Goal: Check status: Check status

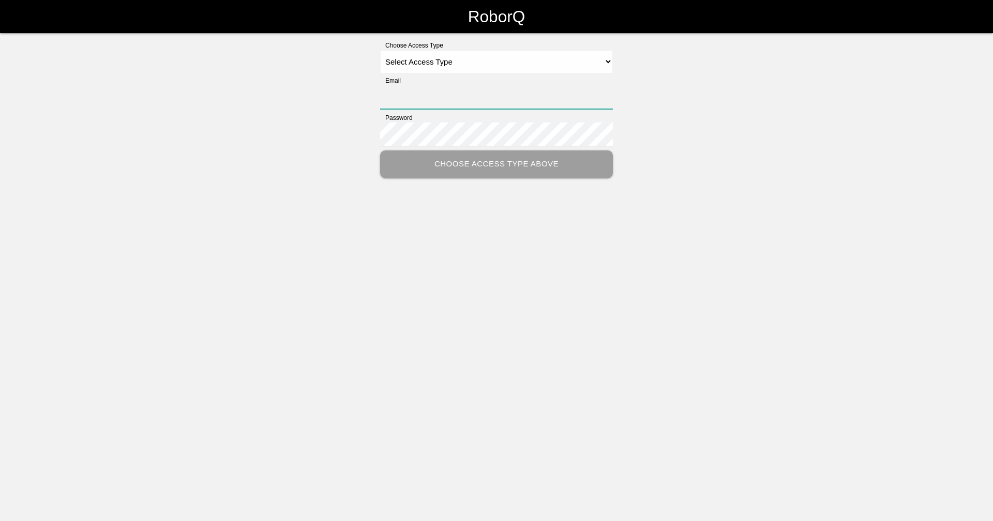
type input "[EMAIL_ADDRESS][DOMAIN_NAME]"
click at [434, 64] on select "Select Access Type Admin Customer Supervisor Worker" at bounding box center [496, 61] width 233 height 23
select select "Supervisor"
click at [380, 50] on select "Select Access Type Admin Customer Supervisor Worker" at bounding box center [496, 61] width 233 height 23
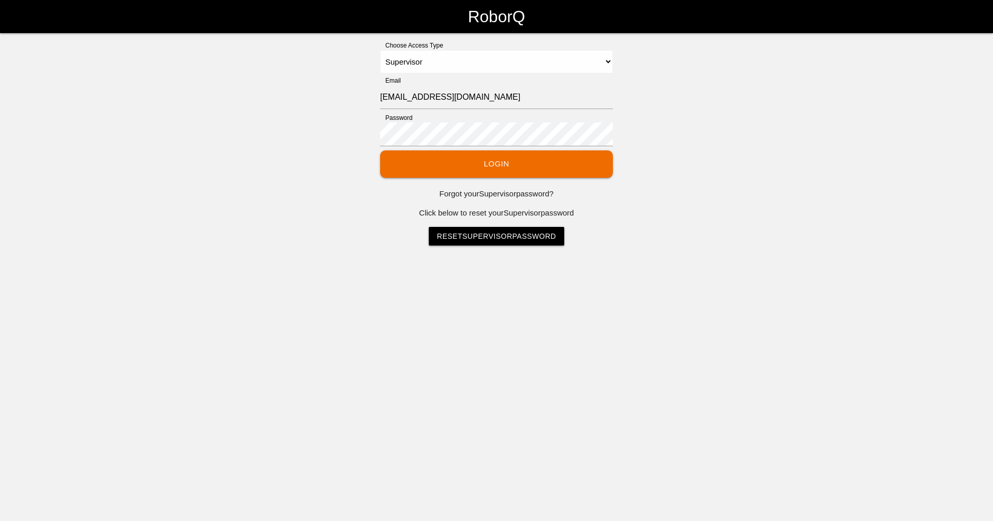
click at [461, 167] on button "Login" at bounding box center [496, 164] width 233 height 27
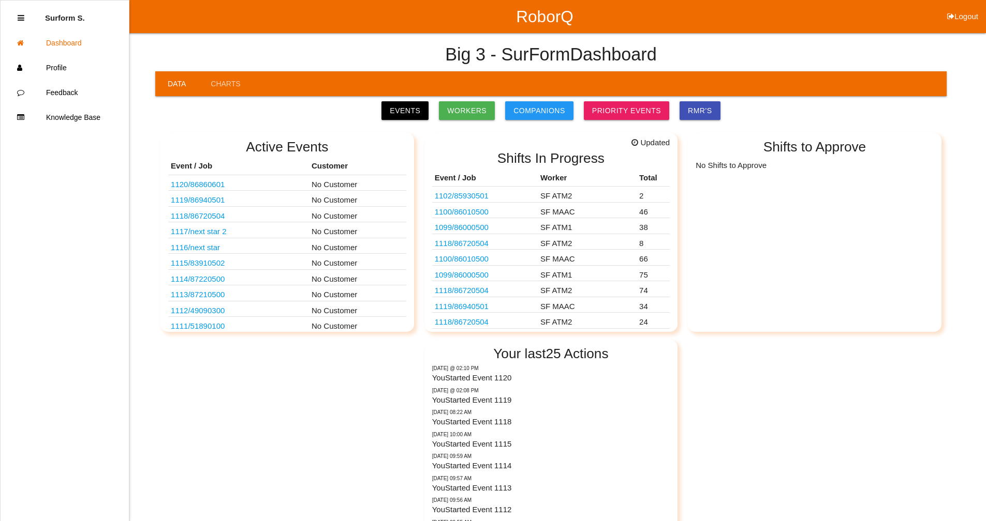
click at [392, 103] on div "Events Workers Companions Priority Events RMR's" at bounding box center [551, 111] width 786 height 24
click at [412, 108] on link "Events" at bounding box center [404, 110] width 47 height 19
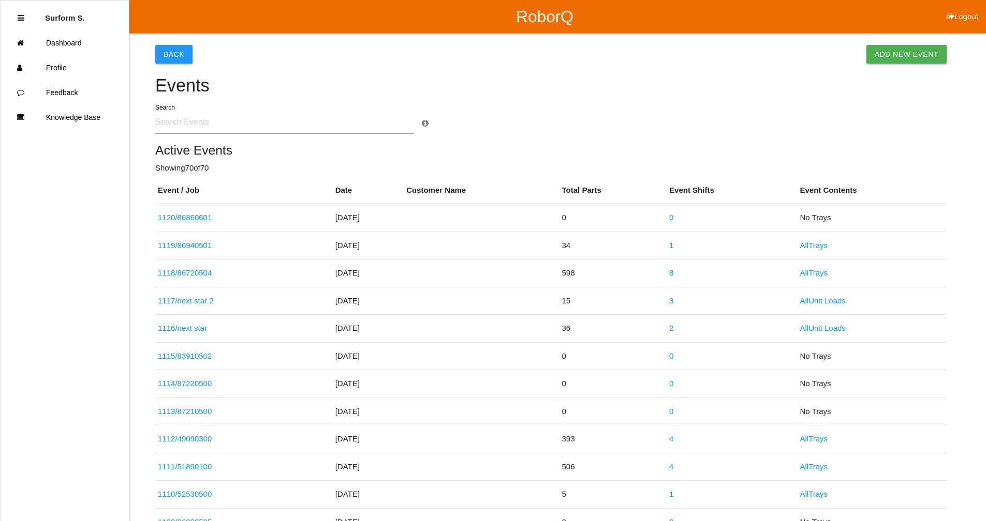
click at [199, 123] on input "text" at bounding box center [284, 122] width 259 height 24
type input "8593"
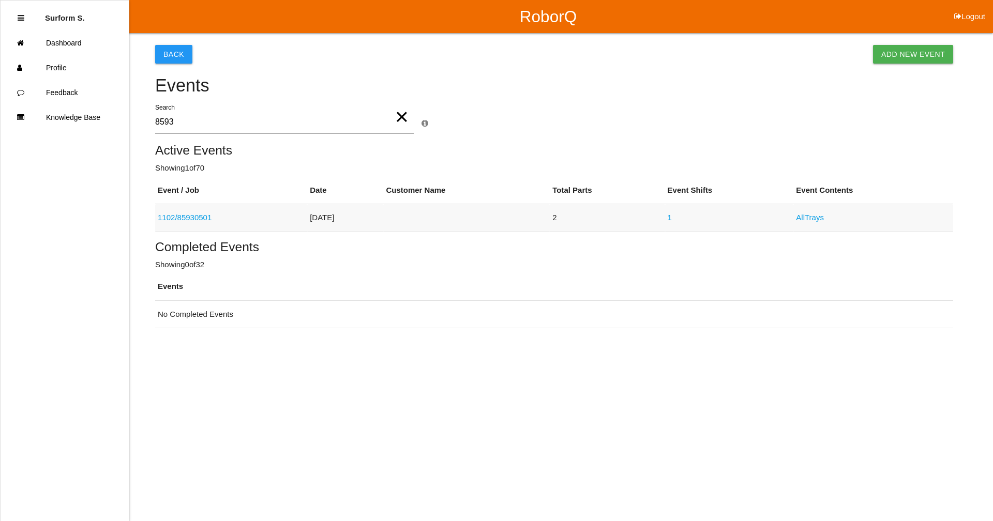
click at [196, 217] on link "1102 / 85930501" at bounding box center [185, 217] width 54 height 9
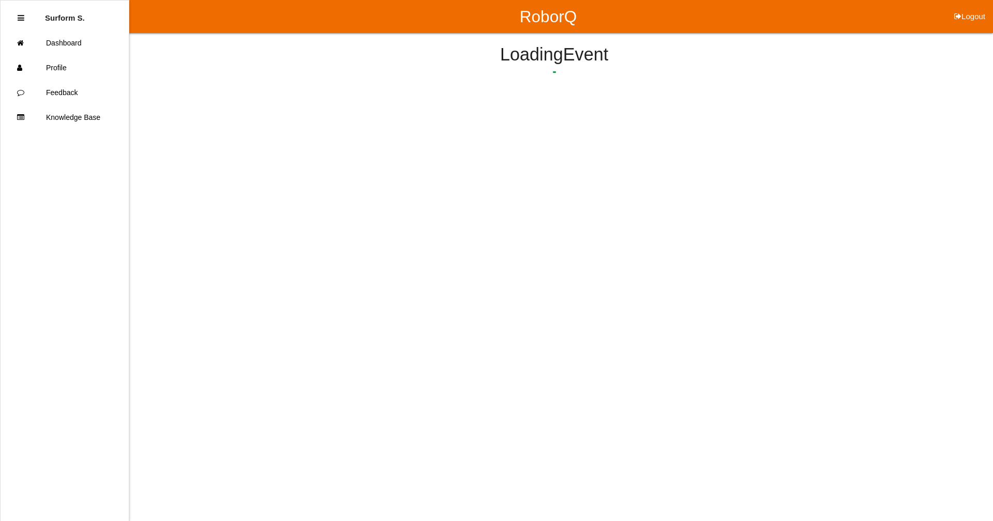
click at [196, 153] on html "RoborQ Logout Surform S. Dashboard Profile Feedback Knowledge Base Loading Event" at bounding box center [496, 76] width 993 height 153
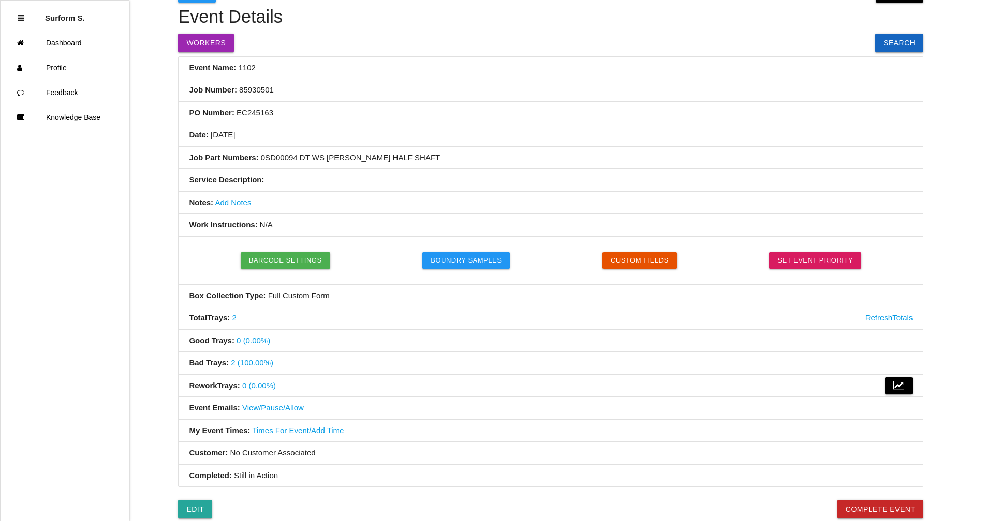
scroll to position [52, 0]
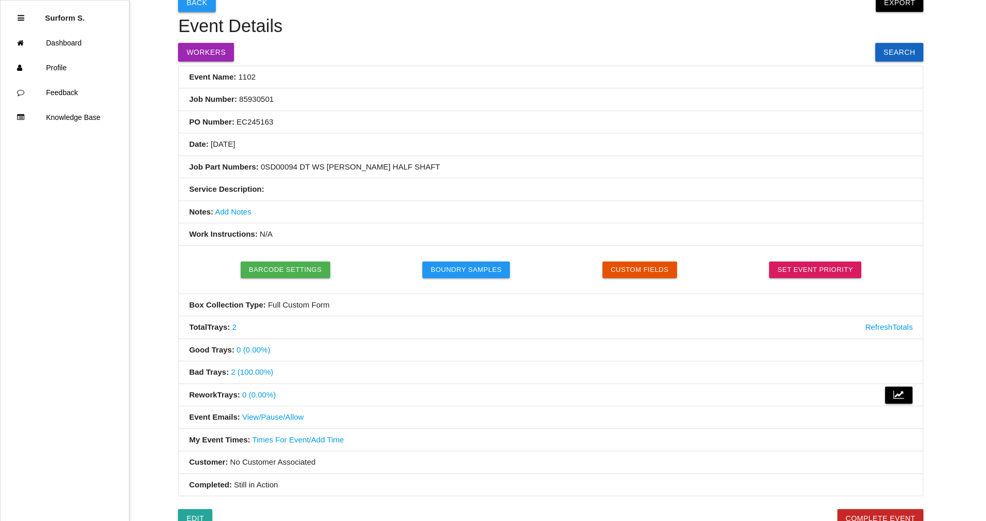
click at [205, 3] on button "Back" at bounding box center [196, 2] width 37 height 19
